Goal: Task Accomplishment & Management: Use online tool/utility

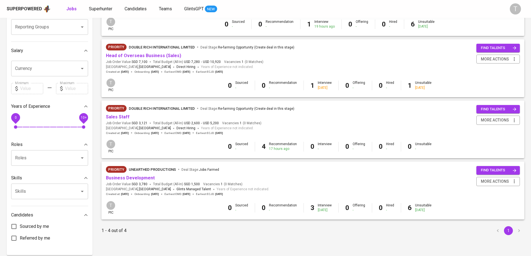
scroll to position [125, 0]
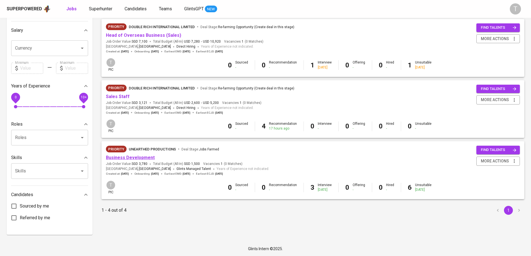
click at [127, 157] on link "Business Development" at bounding box center [130, 157] width 49 height 5
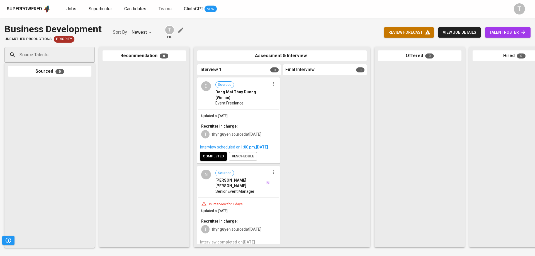
click at [494, 30] on span "talent roster" at bounding box center [508, 32] width 37 height 7
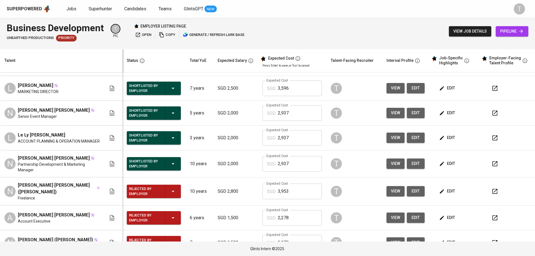
scroll to position [59, 0]
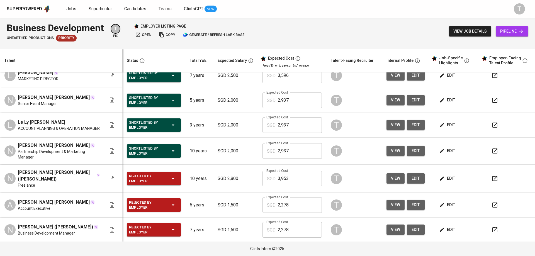
click at [492, 207] on icon "button" at bounding box center [495, 205] width 7 height 7
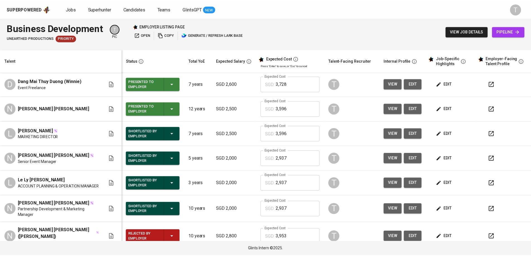
scroll to position [0, 0]
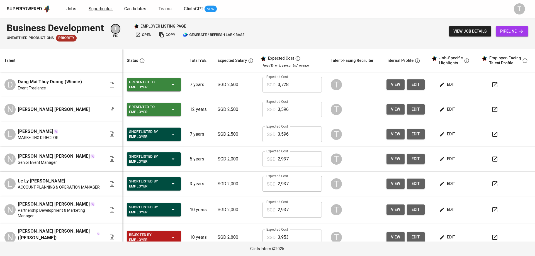
click at [104, 6] on span "Superhunter" at bounding box center [100, 8] width 23 height 5
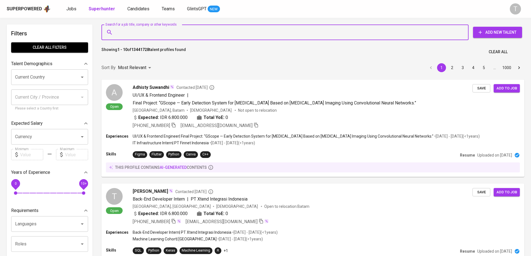
click at [150, 35] on input "Search for a job title, company or other keywords" at bounding box center [286, 32] width 342 height 11
paste input "[EMAIL_ADDRESS][DOMAIN_NAME]"
type input "[EMAIL_ADDRESS][DOMAIN_NAME]"
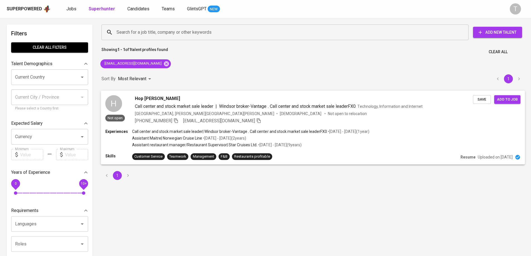
click at [422, 116] on div "Hop [PERSON_NAME] center and stock market sale leader | Windsor broker-Vantage …" at bounding box center [304, 109] width 338 height 29
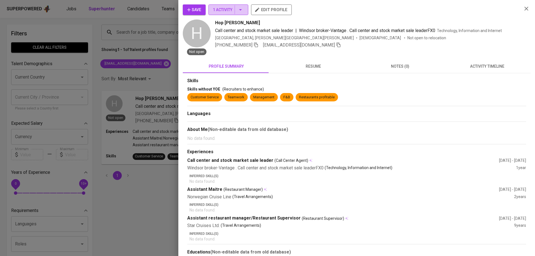
click at [227, 15] on button "1 Activity" at bounding box center [228, 9] width 40 height 11
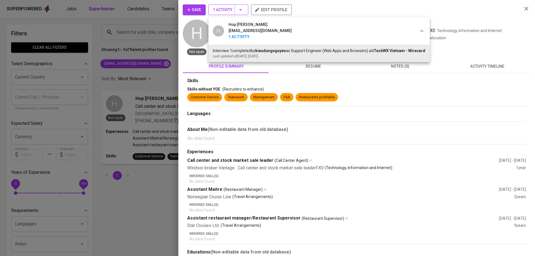
click at [227, 15] on div at bounding box center [267, 128] width 535 height 256
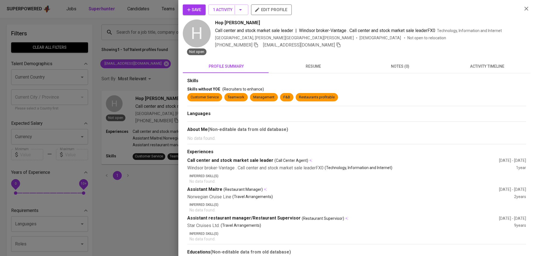
click at [307, 68] on span "resume" at bounding box center [313, 66] width 80 height 7
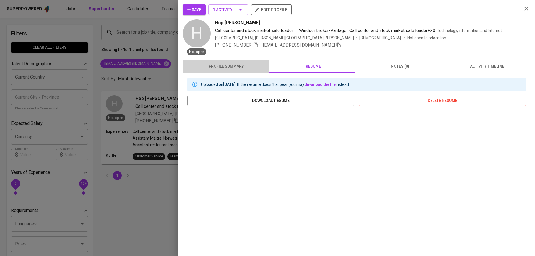
click at [215, 66] on span "profile summary" at bounding box center [226, 66] width 80 height 7
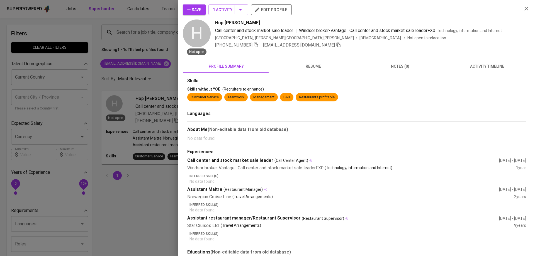
click at [161, 192] on div at bounding box center [267, 128] width 535 height 256
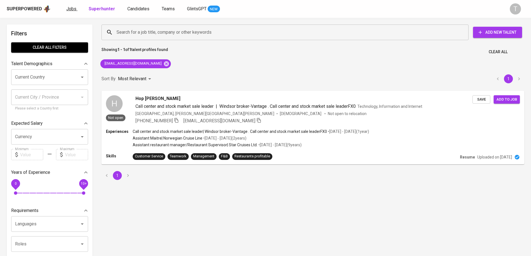
click at [69, 11] on span "Jobs" at bounding box center [71, 8] width 10 height 5
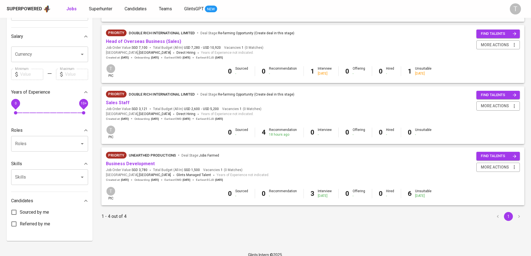
scroll to position [125, 0]
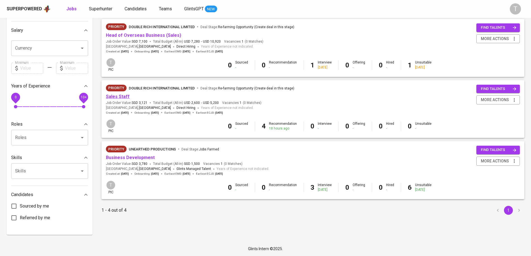
click at [123, 98] on link "Sales Staff" at bounding box center [118, 96] width 24 height 5
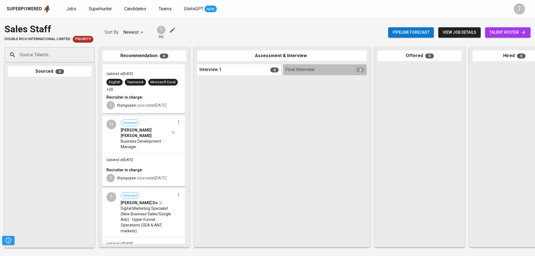
scroll to position [113, 0]
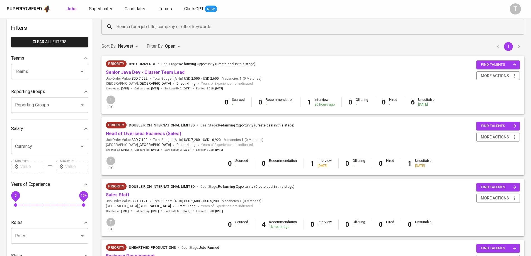
scroll to position [13, 0]
